Goal: Transaction & Acquisition: Purchase product/service

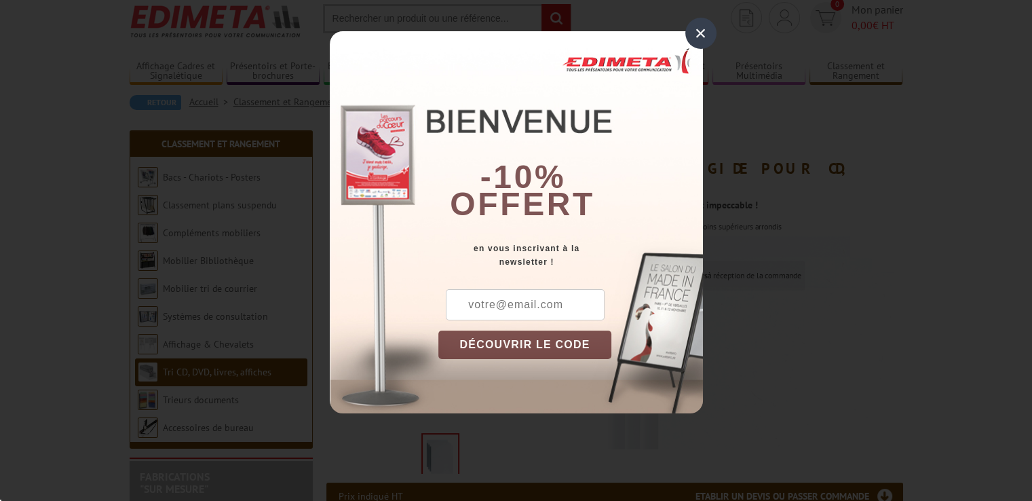
scroll to position [68, 0]
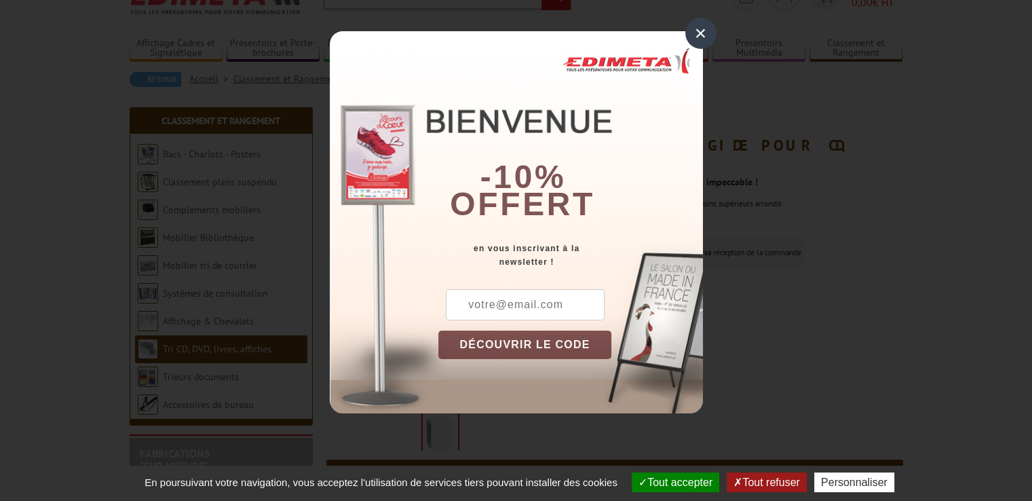
click at [699, 27] on div "×" at bounding box center [700, 33] width 31 height 31
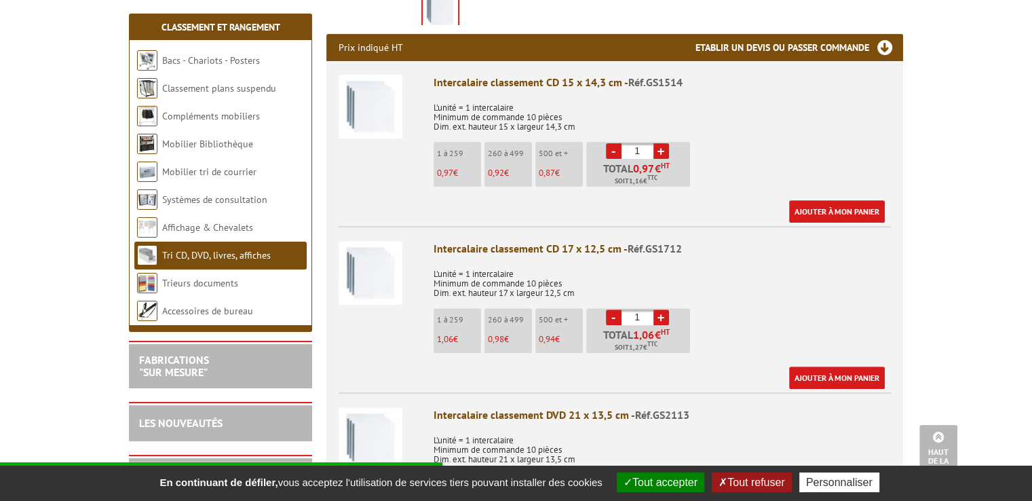
scroll to position [475, 0]
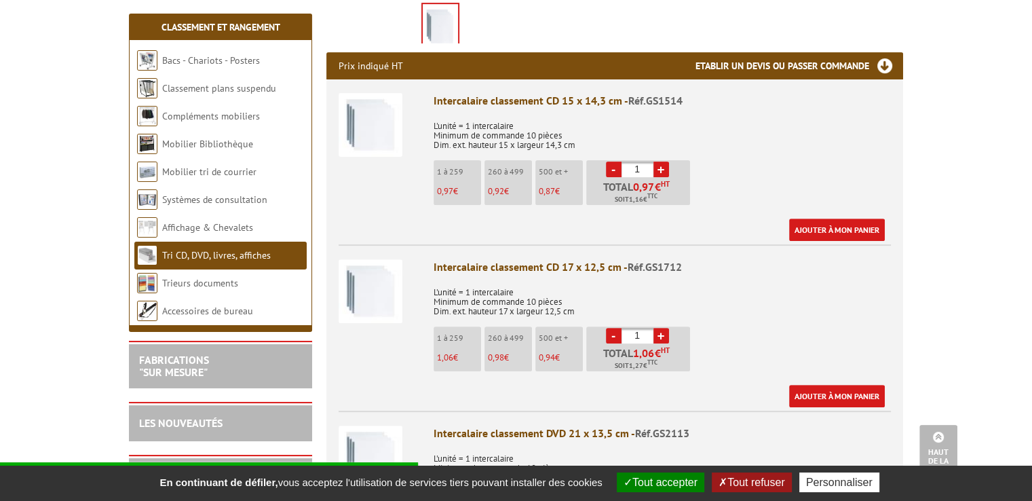
click at [658, 161] on link "+" at bounding box center [661, 169] width 16 height 16
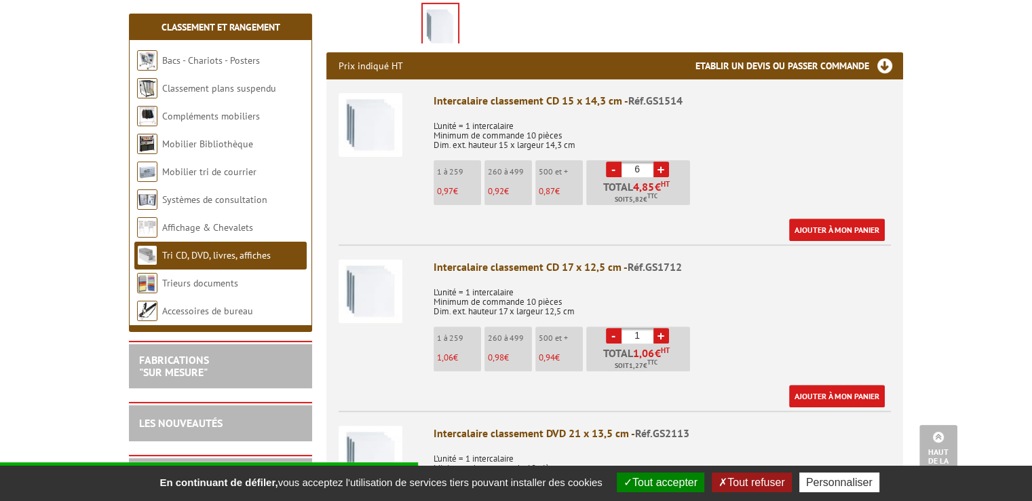
click at [658, 161] on link "+" at bounding box center [661, 169] width 16 height 16
click at [661, 161] on link "+" at bounding box center [661, 169] width 16 height 16
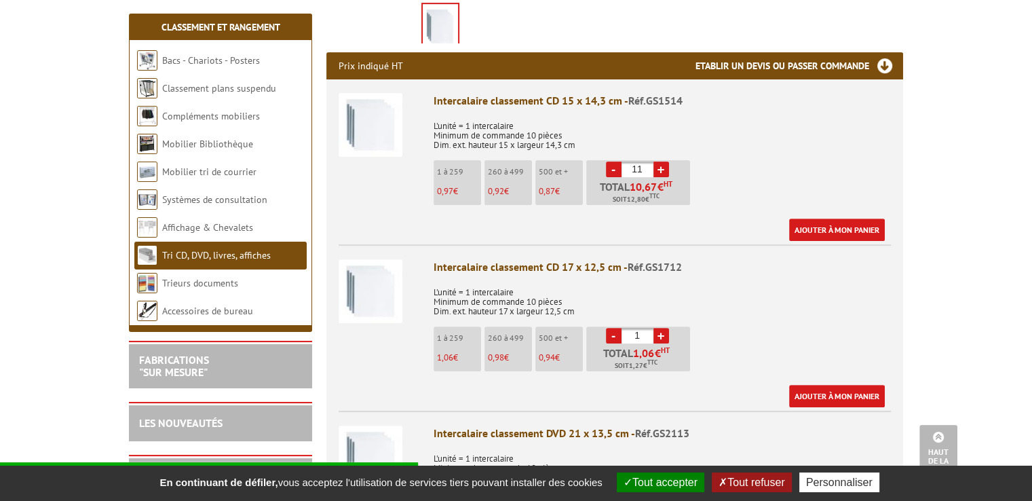
click at [661, 161] on link "+" at bounding box center [661, 169] width 16 height 16
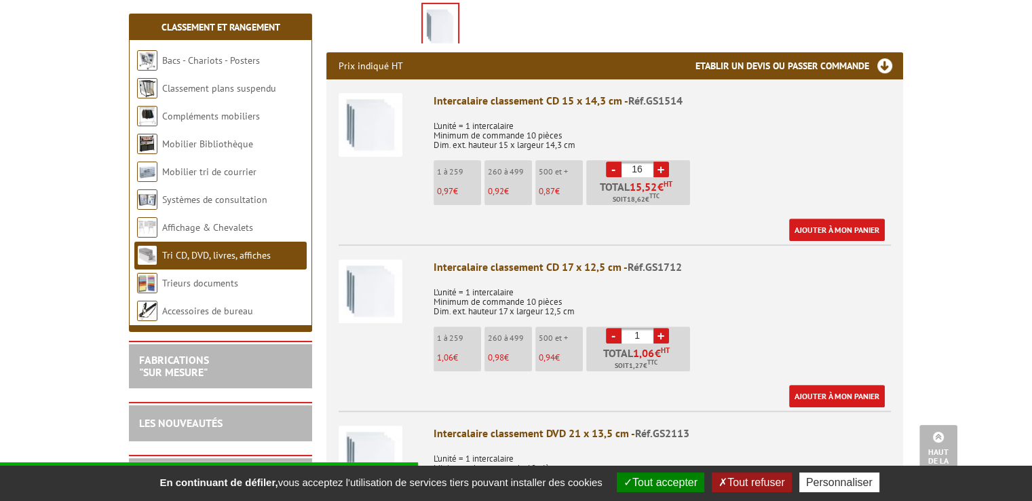
click at [661, 161] on link "+" at bounding box center [661, 169] width 16 height 16
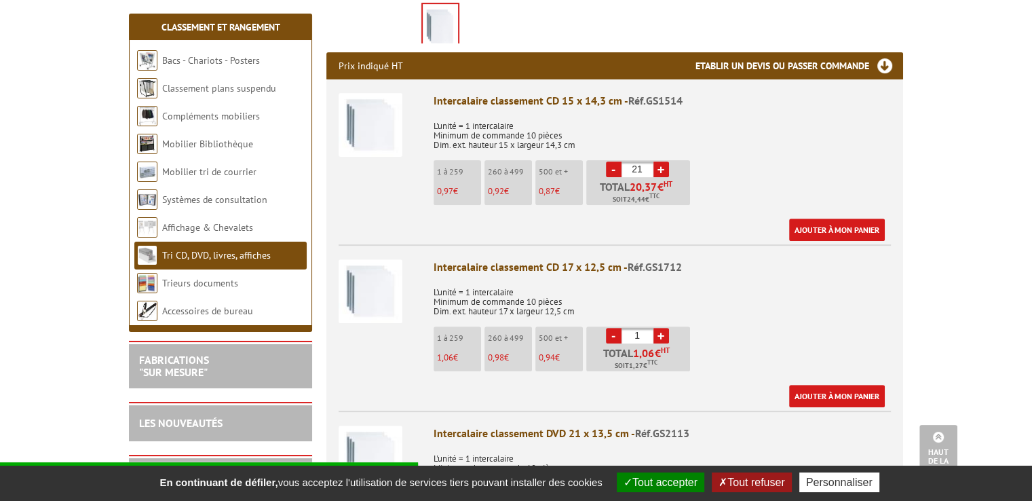
click at [613, 161] on link "-" at bounding box center [614, 169] width 16 height 16
type input "20"
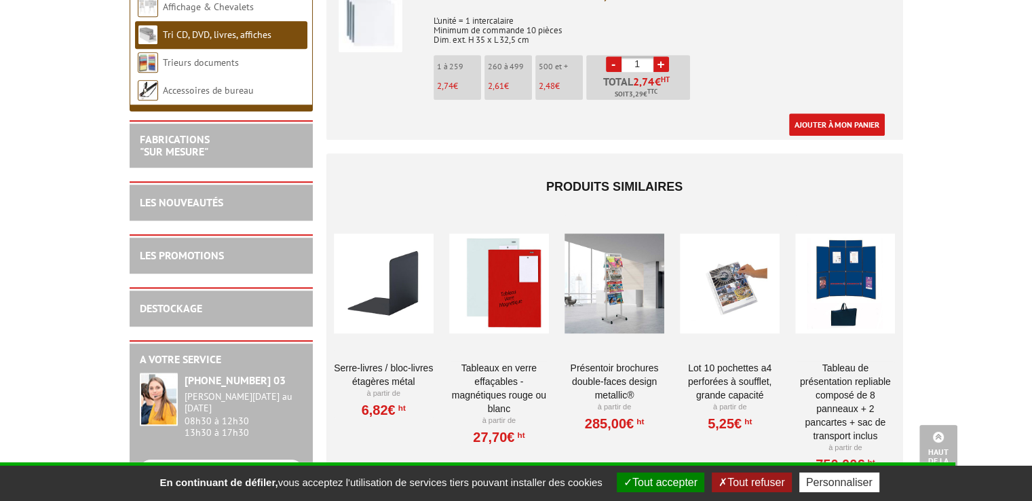
scroll to position [1085, 0]
